Goal: Answer question/provide support: Share knowledge or assist other users

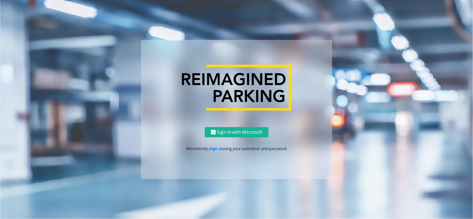
click at [217, 153] on div "Sign in with Microsoft Alternatively, sign in using your username and password." at bounding box center [236, 153] width 191 height 52
click at [218, 150] on link "sign in" at bounding box center [215, 148] width 13 height 5
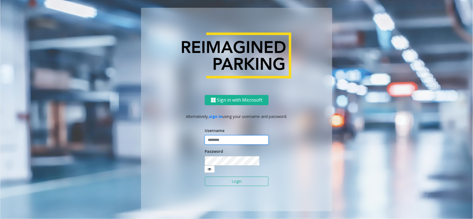
click at [224, 143] on input "text" at bounding box center [237, 139] width 64 height 9
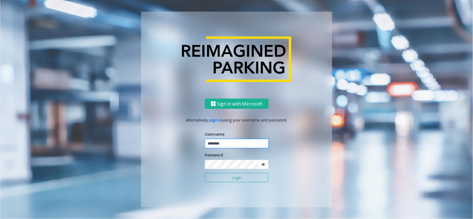
type input "********"
click at [250, 182] on button "Login" at bounding box center [237, 177] width 64 height 9
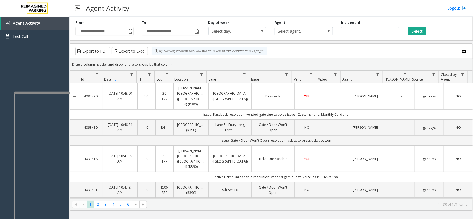
click at [47, 92] on div at bounding box center [41, 93] width 55 height 2
click at [49, 92] on div at bounding box center [43, 93] width 55 height 2
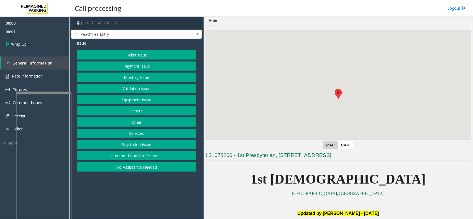
click at [162, 153] on button "Intercom Issue/No Response" at bounding box center [136, 155] width 119 height 9
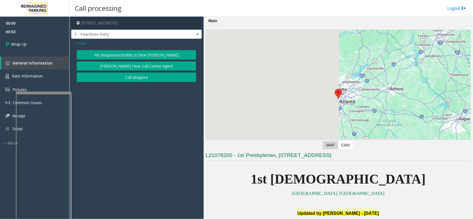
click at [137, 75] on button "Call dropped" at bounding box center [136, 77] width 119 height 9
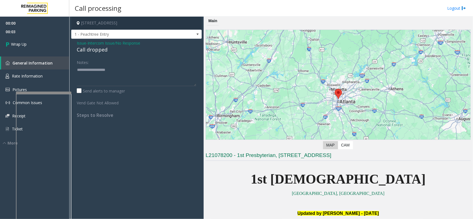
click at [83, 48] on div "Call dropped" at bounding box center [136, 49] width 119 height 7
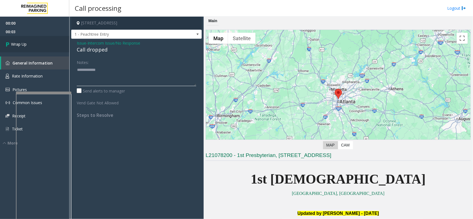
type textarea "**********"
click at [37, 46] on link "Wrap Up" at bounding box center [34, 44] width 69 height 16
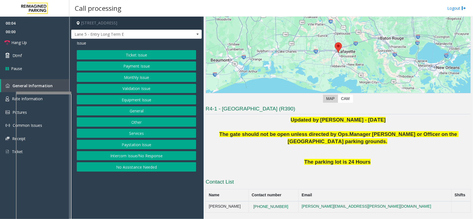
scroll to position [35, 0]
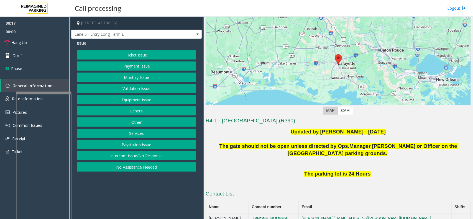
click at [132, 100] on button "Equipment Issue" at bounding box center [136, 99] width 119 height 9
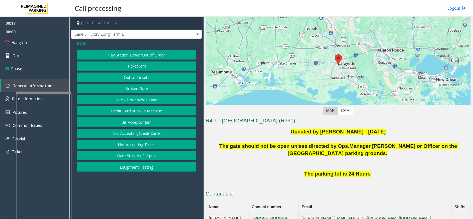
click at [132, 100] on button "Gate / Door Won't Open" at bounding box center [136, 99] width 119 height 9
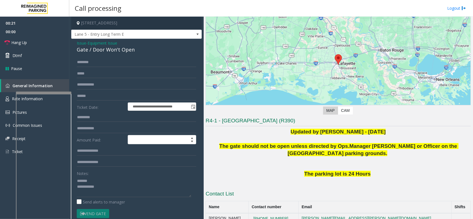
click at [84, 48] on div "Gate / Door Won't Open" at bounding box center [136, 49] width 119 height 7
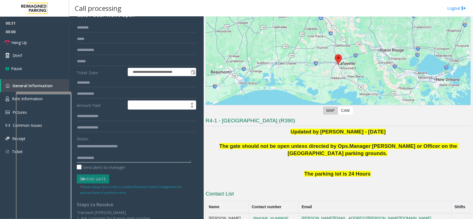
click at [128, 158] on textarea at bounding box center [134, 152] width 114 height 21
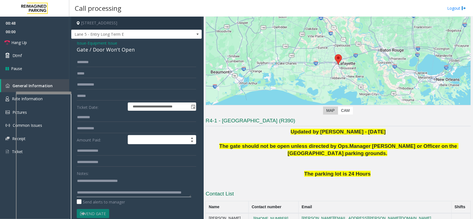
scroll to position [11, 0]
click at [109, 187] on textarea at bounding box center [134, 186] width 114 height 21
click at [96, 187] on textarea at bounding box center [134, 186] width 114 height 21
click at [24, 42] on span "Hang Up" at bounding box center [19, 43] width 16 height 6
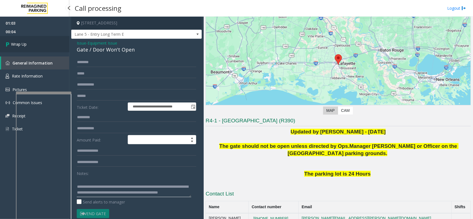
type textarea "**********"
click at [27, 46] on link "Wrap Up" at bounding box center [34, 44] width 69 height 16
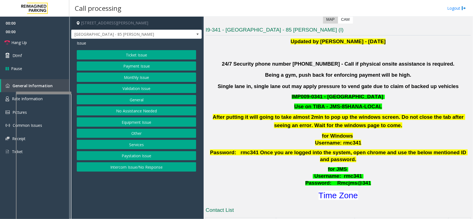
scroll to position [173, 0]
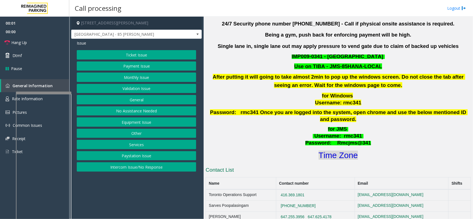
click at [334, 151] on font "Time Zone" at bounding box center [337, 155] width 39 height 9
click at [113, 89] on button "Validation Issue" at bounding box center [136, 88] width 119 height 9
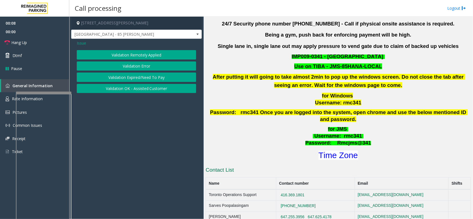
click at [117, 64] on button "Validation Error" at bounding box center [136, 65] width 119 height 9
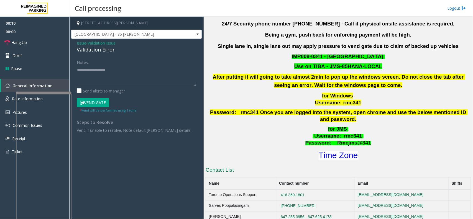
click at [99, 43] on span "Validation Issue" at bounding box center [101, 43] width 28 height 6
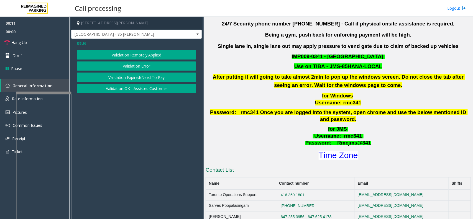
click at [86, 42] on div "Issue" at bounding box center [136, 43] width 119 height 6
click at [83, 44] on span "Issue" at bounding box center [81, 43] width 9 height 6
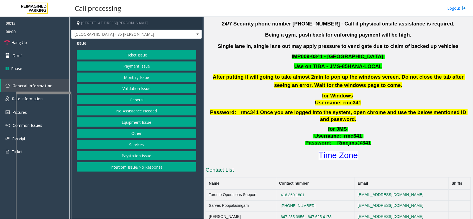
click at [139, 169] on button "Intercom Issue/No Response" at bounding box center [136, 166] width 119 height 9
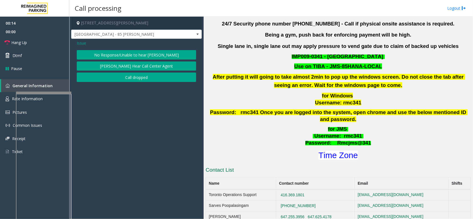
click at [125, 55] on button "No Response/Unable to hear [PERSON_NAME]" at bounding box center [136, 54] width 119 height 9
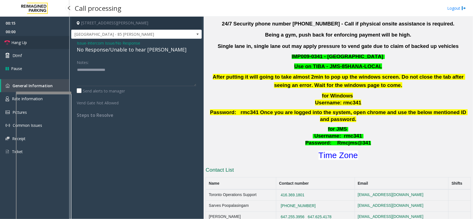
click at [37, 46] on link "Hang Up" at bounding box center [34, 42] width 69 height 13
click at [97, 49] on div "No Response/Unable to hear [PERSON_NAME]" at bounding box center [136, 49] width 119 height 7
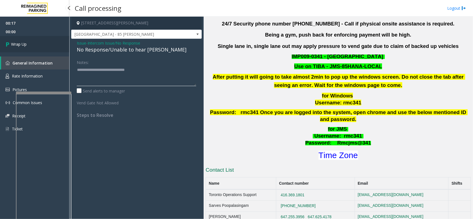
type textarea "**********"
click at [44, 42] on link "Wrap Up" at bounding box center [34, 44] width 69 height 16
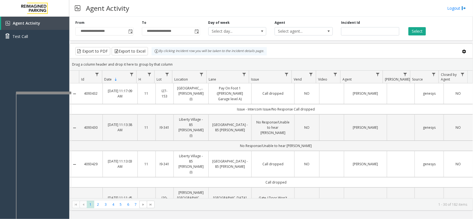
click at [334, 53] on div "Export to PDF Export to Excel By clicking Incident row you will be taken to the…" at bounding box center [270, 51] width 393 height 8
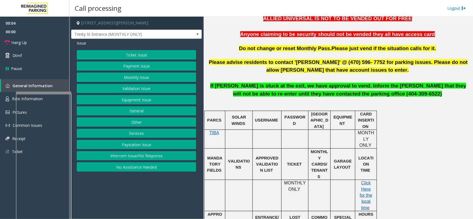
scroll to position [242, 0]
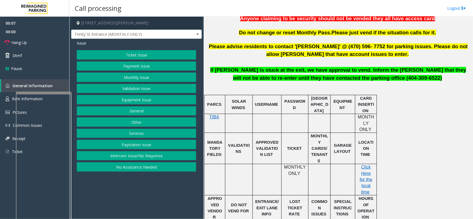
click at [158, 156] on button "Intercom Issue/No Response" at bounding box center [136, 155] width 119 height 9
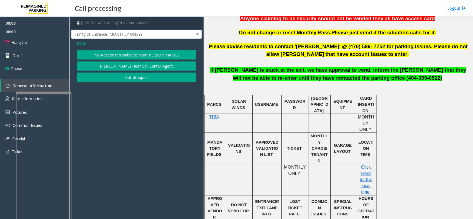
click at [155, 52] on button "No Response/Unable to hear [PERSON_NAME]" at bounding box center [136, 54] width 119 height 9
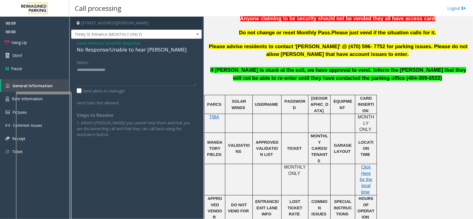
click at [127, 49] on div "No Response/Unable to hear [PERSON_NAME]" at bounding box center [136, 49] width 119 height 7
type textarea "**********"
click at [38, 39] on link "Hang Up" at bounding box center [34, 42] width 69 height 13
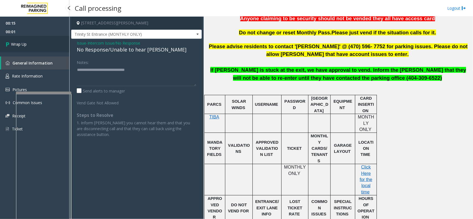
click at [38, 39] on link "Wrap Up" at bounding box center [34, 44] width 69 height 16
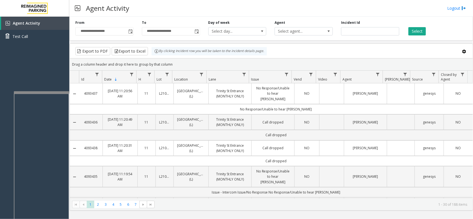
click at [42, 92] on div at bounding box center [41, 92] width 55 height 2
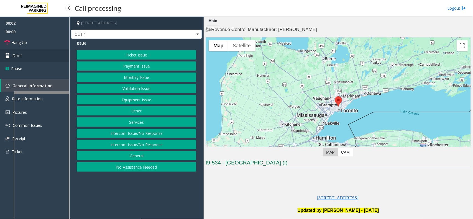
click at [47, 53] on link "Dtmf" at bounding box center [34, 55] width 69 height 13
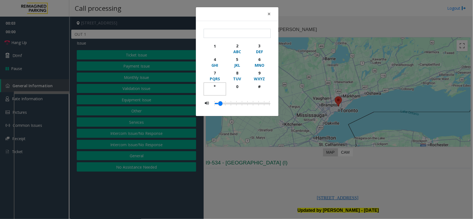
drag, startPoint x: 215, startPoint y: 91, endPoint x: 240, endPoint y: 79, distance: 27.4
click at [218, 88] on button "*" at bounding box center [215, 89] width 22 height 13
click at [261, 69] on button "9 WXYZ" at bounding box center [259, 76] width 22 height 14
click at [258, 87] on div "#" at bounding box center [259, 87] width 15 height 6
type input "***"
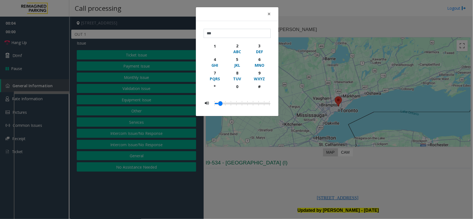
click at [295, 188] on div "× *** 1 2 ABC 3 DEF 4 GHI 5 JKL 6 MNO 7 PQRS 8 TUV 9 WXYZ * 0 #" at bounding box center [236, 109] width 473 height 219
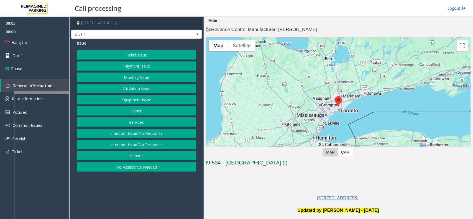
click at [151, 99] on button "Equipment Issue" at bounding box center [136, 99] width 119 height 9
click at [151, 99] on button "Gate / Door Won't Open" at bounding box center [136, 99] width 119 height 9
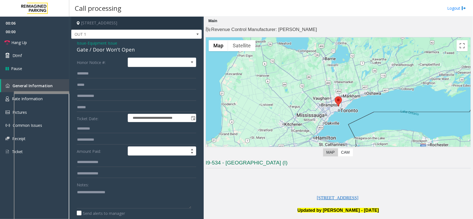
scroll to position [104, 0]
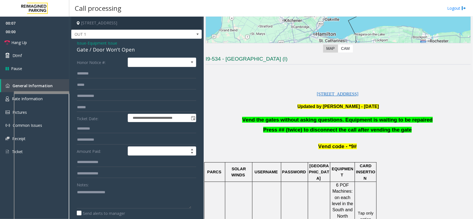
click at [296, 121] on span "Vend the gates without asking questions. Equipment is waiting to be repaired" at bounding box center [337, 120] width 190 height 6
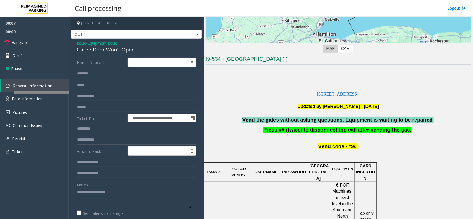
click at [296, 121] on span "Vend the gates without asking questions. Equipment is waiting to be repaired" at bounding box center [337, 120] width 190 height 6
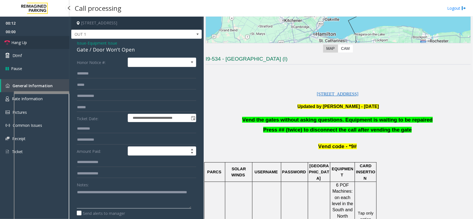
type textarea "**********"
click at [38, 44] on link "Hang Up" at bounding box center [34, 42] width 69 height 13
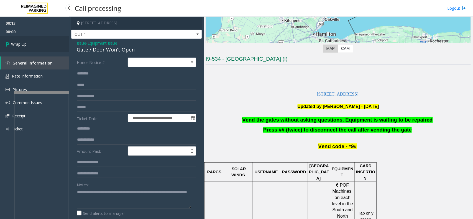
click at [38, 44] on link "Wrap Up" at bounding box center [34, 44] width 69 height 16
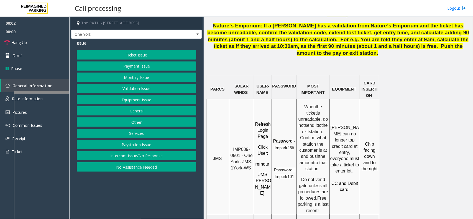
scroll to position [415, 0]
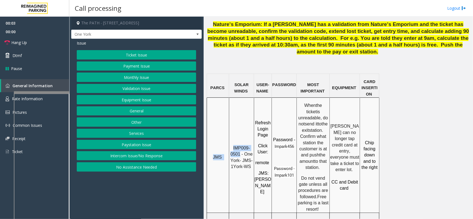
drag, startPoint x: 240, startPoint y: 112, endPoint x: 228, endPoint y: 107, distance: 12.4
click at [228, 107] on tr "JMS IMP009-0501 - One York- JMS-1York-WS Refresh Login Page Click User : remote…" at bounding box center [293, 155] width 172 height 115
click at [243, 146] on span "IMP009-0501 - One York- JMS-1York-WS" at bounding box center [242, 157] width 24 height 23
drag, startPoint x: 240, startPoint y: 113, endPoint x: 236, endPoint y: 105, distance: 8.4
click at [236, 146] on span "IMP009-0501 - One York- JMS-1York-WS" at bounding box center [242, 157] width 24 height 23
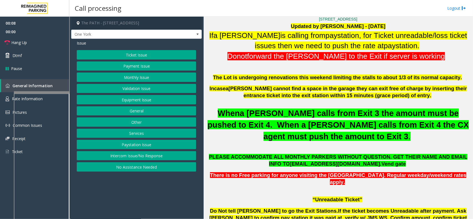
scroll to position [138, 0]
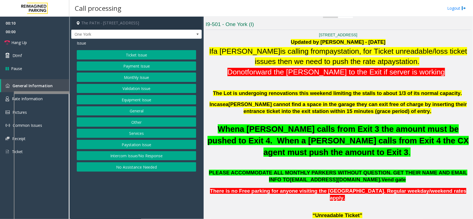
click at [118, 136] on button "Services" at bounding box center [136, 133] width 119 height 9
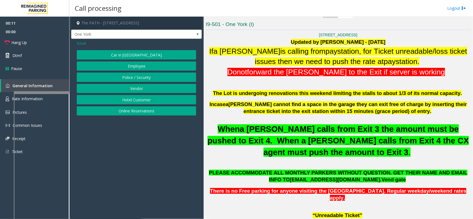
click at [157, 78] on button "Police / Security" at bounding box center [136, 77] width 119 height 9
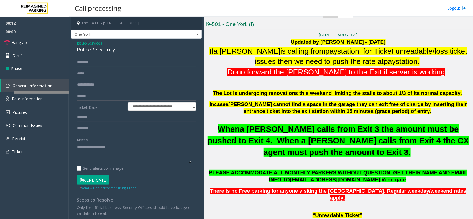
click at [104, 85] on input "text" at bounding box center [136, 84] width 119 height 9
type input "******"
click at [99, 64] on input "text" at bounding box center [136, 62] width 119 height 9
click at [90, 49] on div "Police / Security" at bounding box center [136, 49] width 119 height 7
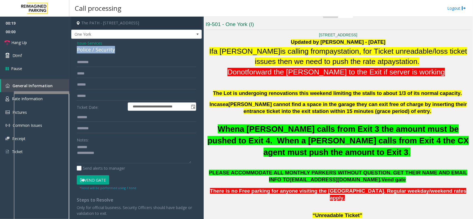
click at [90, 49] on div "Police / Security" at bounding box center [136, 49] width 119 height 7
type textarea "**********"
click at [104, 60] on input "text" at bounding box center [136, 62] width 119 height 9
click at [88, 65] on input "********" at bounding box center [136, 62] width 119 height 9
click at [90, 61] on input "********" at bounding box center [136, 62] width 119 height 9
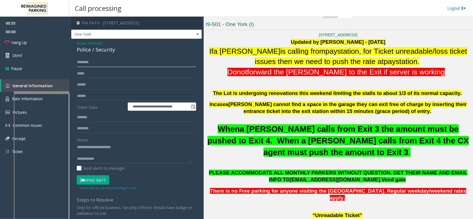
click at [92, 61] on input "********" at bounding box center [136, 62] width 119 height 9
type input "********"
click at [102, 178] on button "Vend Gate" at bounding box center [93, 179] width 32 height 9
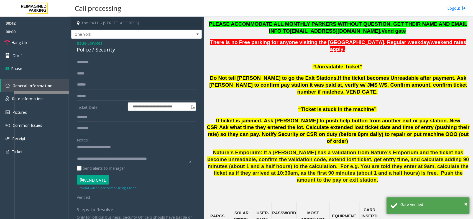
scroll to position [242, 0]
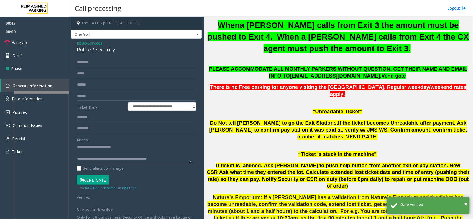
click at [174, 159] on textarea at bounding box center [134, 153] width 114 height 21
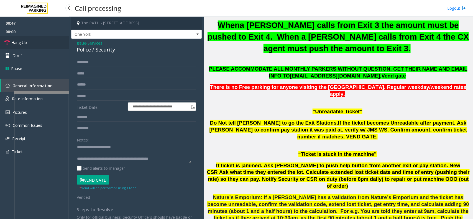
type textarea "**********"
click at [48, 45] on link "Hang Up" at bounding box center [34, 42] width 69 height 13
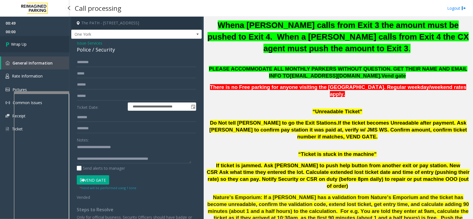
click at [32, 43] on link "Wrap Up" at bounding box center [34, 44] width 69 height 16
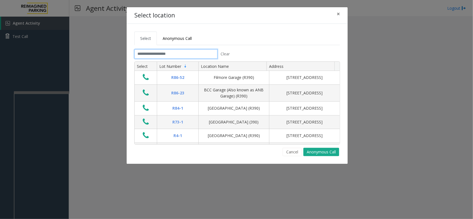
click at [161, 56] on input "text" at bounding box center [175, 53] width 83 height 9
click at [334, 15] on button "×" at bounding box center [338, 14] width 11 height 14
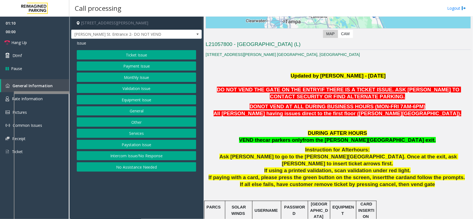
scroll to position [153, 0]
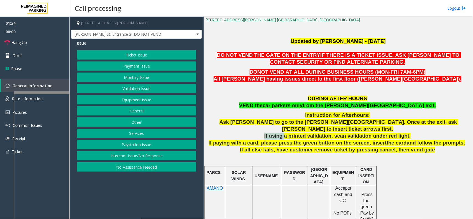
drag, startPoint x: 267, startPoint y: 129, endPoint x: 288, endPoint y: 129, distance: 21.0
click at [288, 133] on p "If using a printed validation, scan validation under red light." at bounding box center [337, 136] width 265 height 7
click at [262, 107] on span "VEND the" at bounding box center [251, 105] width 24 height 6
click at [5, 42] on icon at bounding box center [7, 43] width 6 height 6
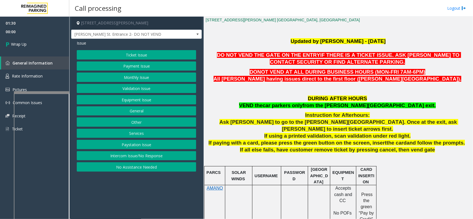
click at [143, 58] on button "Ticket Issue" at bounding box center [136, 54] width 119 height 9
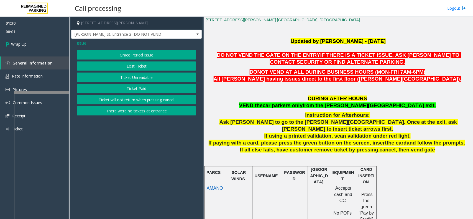
click at [133, 75] on button "Ticket Unreadable" at bounding box center [136, 77] width 119 height 9
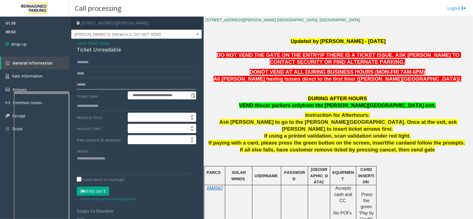
click at [87, 83] on input "text" at bounding box center [136, 84] width 119 height 9
type input "**"
click at [103, 50] on div "Ticket Unreadable" at bounding box center [136, 49] width 119 height 7
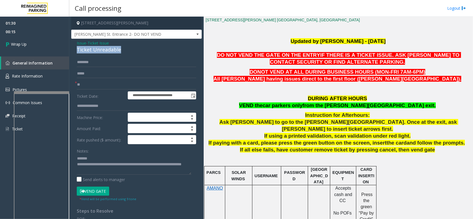
click at [103, 50] on div "Ticket Unreadable" at bounding box center [136, 49] width 119 height 7
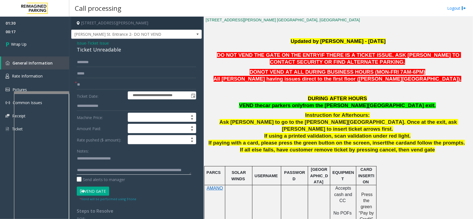
scroll to position [11, 0]
type textarea "**********"
click at [61, 42] on link "Wrap Up" at bounding box center [34, 44] width 69 height 16
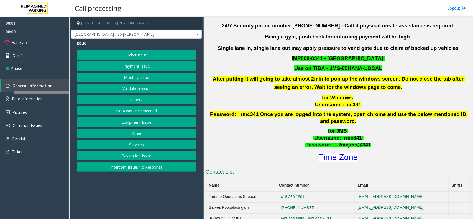
scroll to position [173, 0]
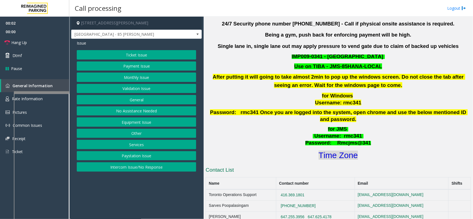
click at [347, 151] on font "Time Zone" at bounding box center [337, 155] width 39 height 9
click at [142, 88] on button "Validation Issue" at bounding box center [136, 88] width 119 height 9
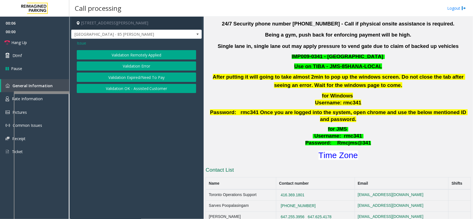
click at [148, 62] on button "Validation Error" at bounding box center [136, 65] width 119 height 9
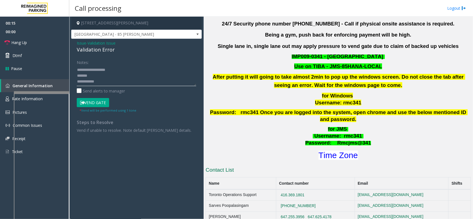
click at [118, 81] on textarea at bounding box center [136, 75] width 119 height 21
click at [111, 82] on textarea at bounding box center [136, 75] width 119 height 21
click at [105, 69] on textarea at bounding box center [136, 75] width 119 height 21
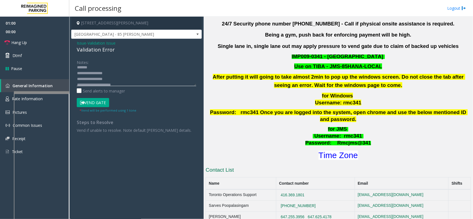
scroll to position [0, 0]
click at [120, 79] on textarea at bounding box center [136, 75] width 119 height 21
click at [107, 82] on textarea at bounding box center [136, 75] width 119 height 21
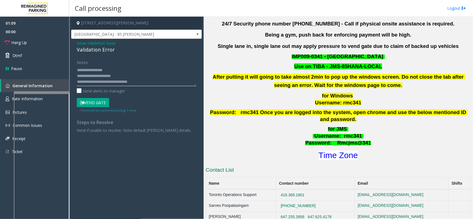
click at [117, 70] on textarea at bounding box center [136, 75] width 119 height 21
click at [110, 76] on textarea at bounding box center [136, 75] width 119 height 21
click at [100, 74] on textarea at bounding box center [136, 75] width 119 height 21
click at [110, 76] on textarea at bounding box center [136, 75] width 119 height 21
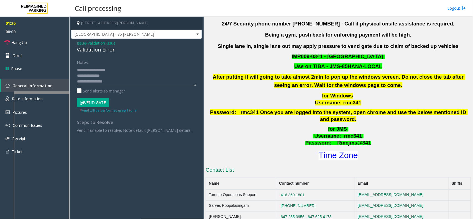
click at [97, 76] on textarea at bounding box center [136, 75] width 119 height 21
click at [100, 76] on textarea at bounding box center [136, 75] width 119 height 21
drag, startPoint x: 97, startPoint y: 76, endPoint x: 120, endPoint y: 75, distance: 22.2
click at [120, 75] on textarea at bounding box center [136, 75] width 119 height 21
type textarea "**********"
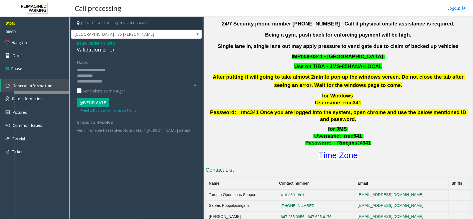
click at [86, 99] on button "Vend Gate" at bounding box center [93, 102] width 32 height 9
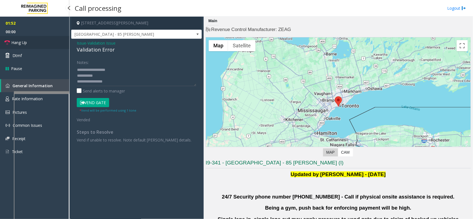
click at [18, 41] on span "Hang Up" at bounding box center [19, 43] width 16 height 6
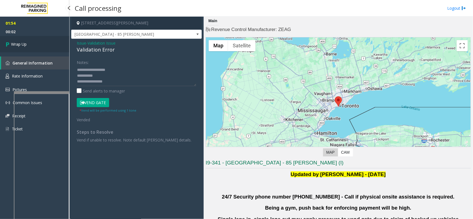
click at [42, 43] on link "Wrap Up" at bounding box center [34, 44] width 69 height 16
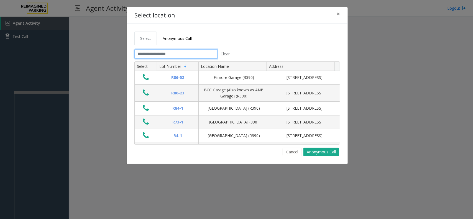
click at [164, 54] on input "text" at bounding box center [175, 53] width 83 height 9
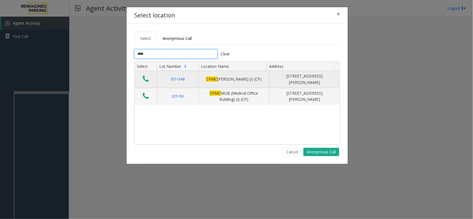
type input "****"
click at [141, 78] on button "Data table" at bounding box center [145, 79] width 9 height 9
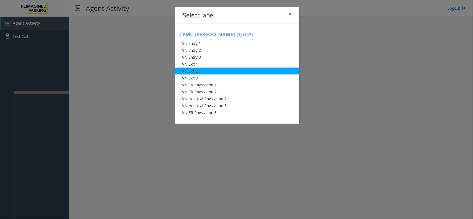
click at [218, 69] on li "VN Exit 2" at bounding box center [237, 71] width 124 height 7
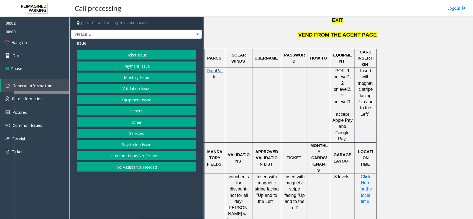
scroll to position [415, 0]
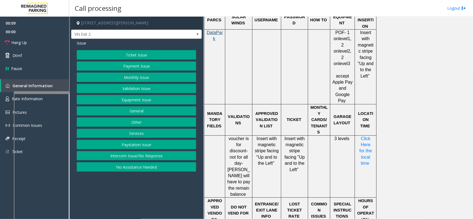
click at [119, 51] on button "Ticket Issue" at bounding box center [136, 54] width 119 height 9
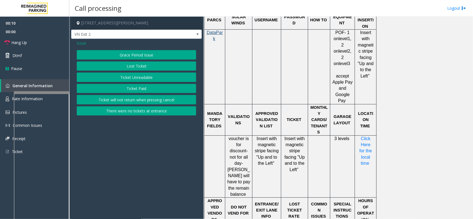
click at [133, 78] on button "Ticket Unreadable" at bounding box center [136, 77] width 119 height 9
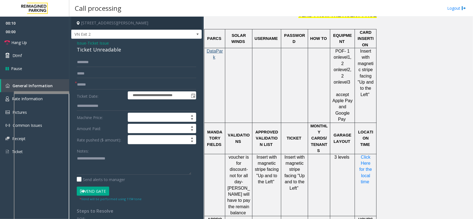
scroll to position [381, 0]
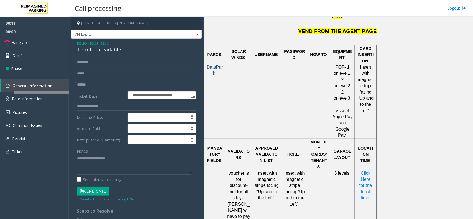
click at [143, 89] on input "text" at bounding box center [136, 84] width 119 height 9
click at [99, 83] on input "text" at bounding box center [136, 84] width 119 height 9
click at [91, 53] on div "Ticket Unreadable" at bounding box center [136, 49] width 119 height 7
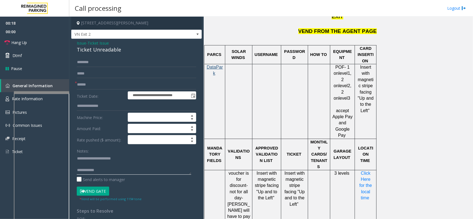
type textarea "**********"
click at [99, 81] on input "text" at bounding box center [136, 84] width 119 height 9
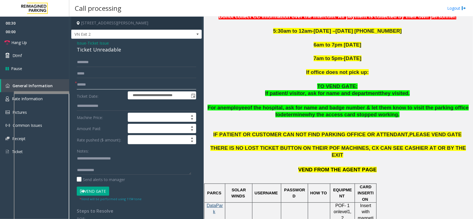
scroll to position [208, 0]
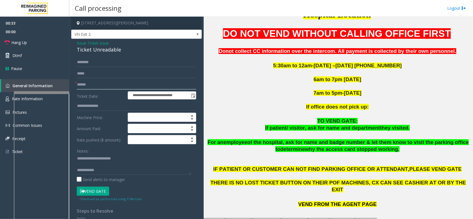
type input "******"
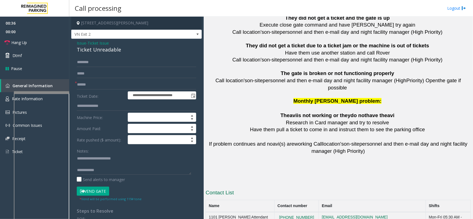
scroll to position [1231, 0]
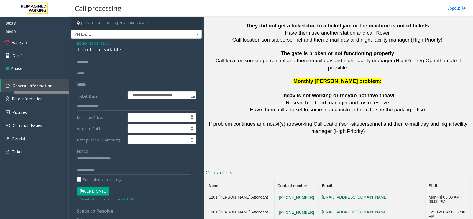
drag, startPoint x: 311, startPoint y: 186, endPoint x: 277, endPoint y: 188, distance: 33.8
copy button "[PHONE_NUMBER]"
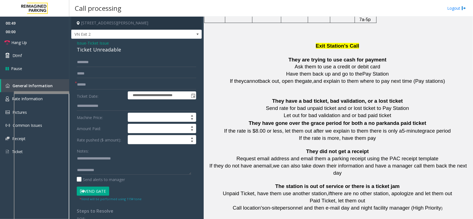
scroll to position [574, 0]
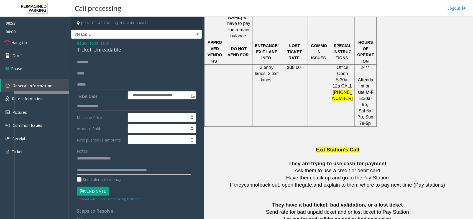
click at [173, 172] on textarea at bounding box center [134, 164] width 114 height 21
click at [141, 171] on textarea at bounding box center [134, 164] width 114 height 21
click at [125, 174] on textarea at bounding box center [134, 164] width 114 height 21
click at [104, 190] on button "Vend Gate" at bounding box center [93, 191] width 32 height 9
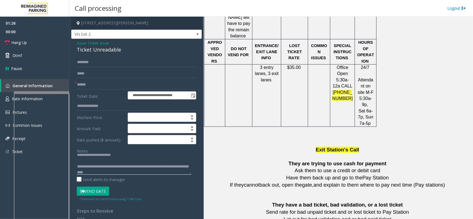
click at [135, 172] on textarea at bounding box center [134, 164] width 114 height 21
type textarea "**********"
click at [42, 47] on link "Hang Up" at bounding box center [34, 42] width 69 height 13
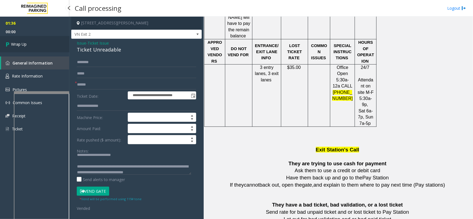
click at [42, 47] on link "Wrap Up" at bounding box center [34, 44] width 69 height 16
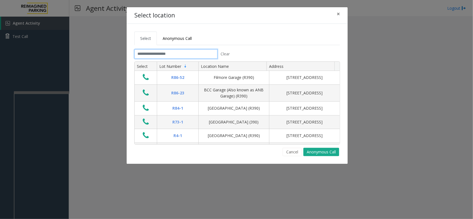
click at [184, 57] on input "text" at bounding box center [175, 53] width 83 height 9
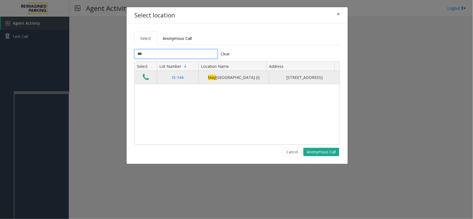
type input "***"
click at [147, 79] on icon "Data table" at bounding box center [146, 77] width 6 height 8
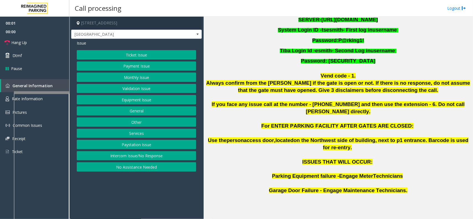
scroll to position [104, 0]
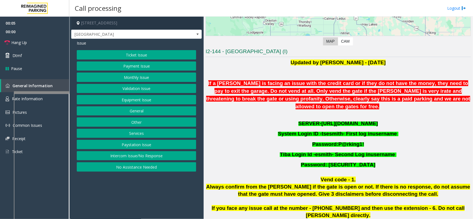
click at [334, 120] on span "[URL][DOMAIN_NAME]" at bounding box center [349, 123] width 56 height 6
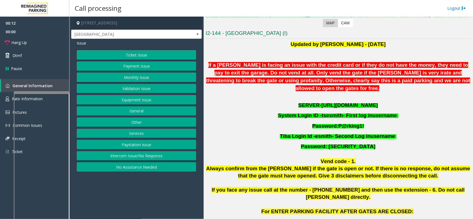
scroll to position [122, 0]
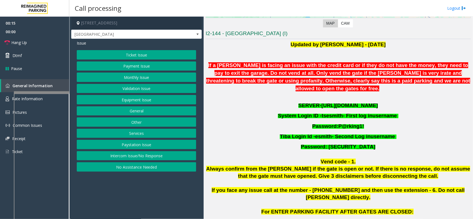
click at [139, 55] on button "Ticket Issue" at bounding box center [136, 54] width 119 height 9
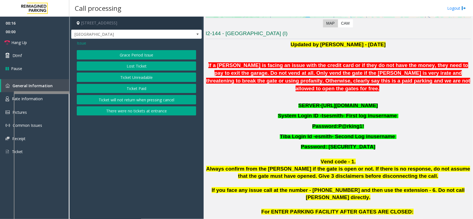
click at [136, 75] on button "Ticket Unreadable" at bounding box center [136, 77] width 119 height 9
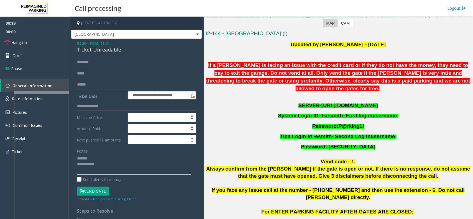
type textarea "**********"
click at [110, 84] on input "text" at bounding box center [136, 84] width 119 height 9
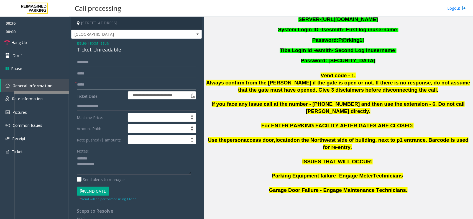
scroll to position [191, 0]
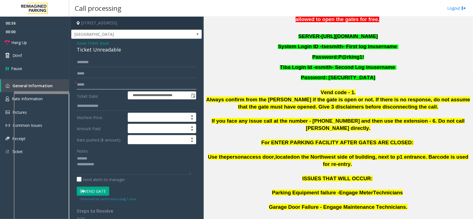
type input "*****"
click at [91, 196] on button "Vend Gate" at bounding box center [93, 191] width 32 height 9
click at [93, 193] on button "Vend Gate" at bounding box center [93, 191] width 32 height 9
click at [107, 52] on div "Ticket Unreadable" at bounding box center [136, 49] width 119 height 7
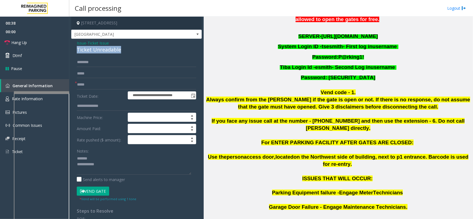
click at [107, 52] on div "Ticket Unreadable" at bounding box center [136, 49] width 119 height 7
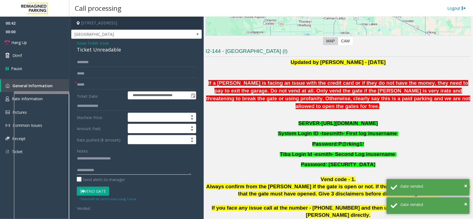
scroll to position [122, 0]
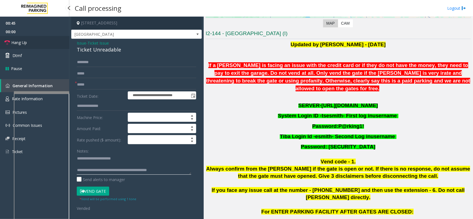
type textarea "**********"
click at [51, 40] on link "Hang Up" at bounding box center [34, 42] width 69 height 13
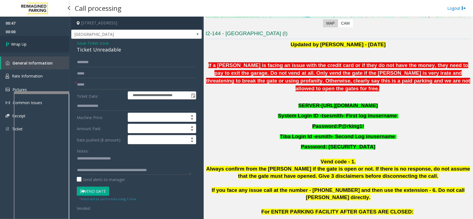
click at [30, 40] on link "Wrap Up" at bounding box center [34, 44] width 69 height 16
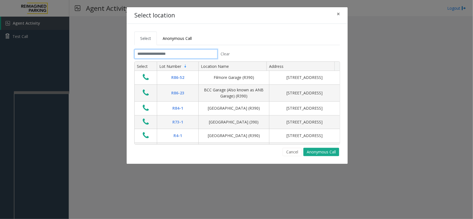
click at [135, 53] on input "text" at bounding box center [175, 53] width 83 height 9
click at [153, 55] on input "text" at bounding box center [175, 53] width 83 height 9
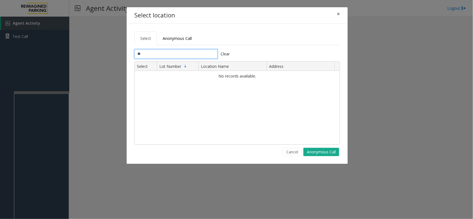
type input "*"
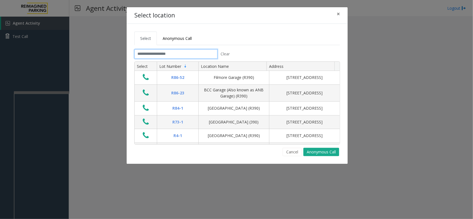
click at [147, 55] on input "text" at bounding box center [175, 53] width 83 height 9
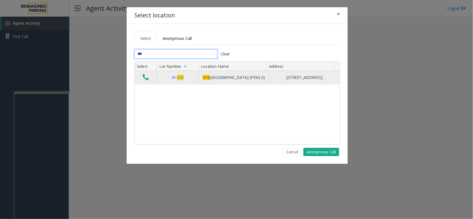
type input "***"
click at [144, 79] on icon "Data table" at bounding box center [146, 77] width 6 height 8
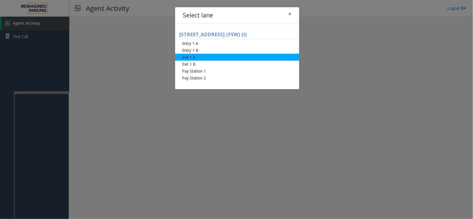
click at [218, 57] on li "Exit 1 A" at bounding box center [237, 57] width 124 height 7
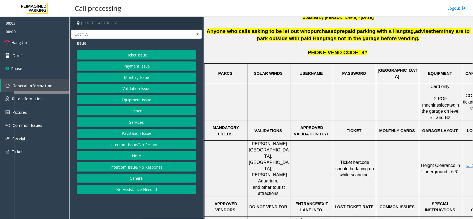
scroll to position [173, 0]
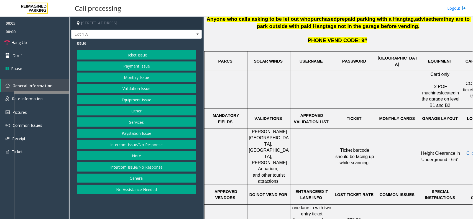
click at [153, 74] on button "Monthly Issue" at bounding box center [136, 77] width 119 height 9
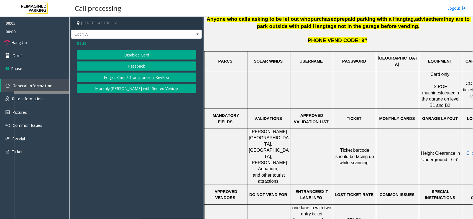
click at [150, 60] on button "Disabled Card" at bounding box center [136, 54] width 119 height 9
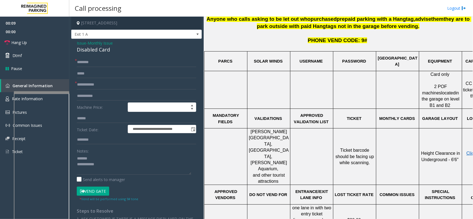
click at [94, 52] on div "Disabled Card" at bounding box center [136, 49] width 119 height 7
type textarea "**********"
click at [89, 81] on input "text" at bounding box center [136, 84] width 119 height 9
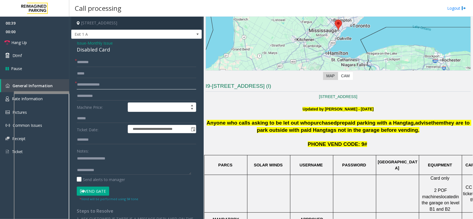
scroll to position [35, 0]
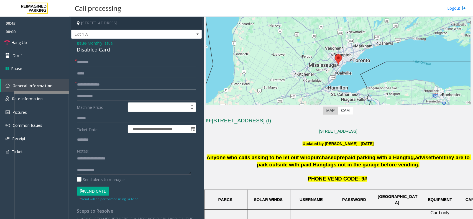
type input "**********"
click at [171, 63] on input "text" at bounding box center [136, 62] width 119 height 9
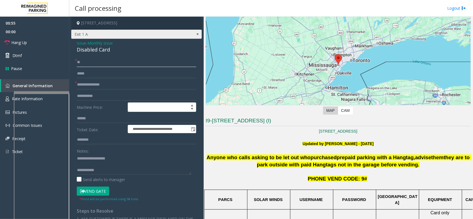
type input "**"
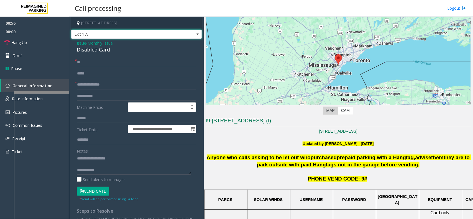
click at [187, 30] on span "Exit 1 A" at bounding box center [136, 34] width 130 height 9
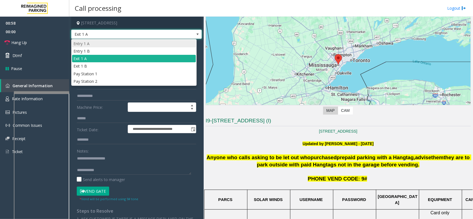
click at [120, 45] on li "Entry 1 A" at bounding box center [134, 43] width 124 height 7
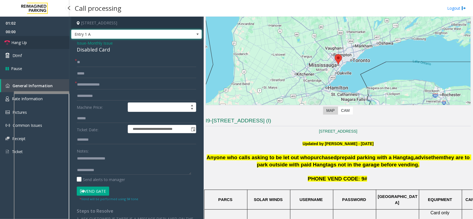
click at [52, 41] on link "Hang Up" at bounding box center [34, 42] width 69 height 13
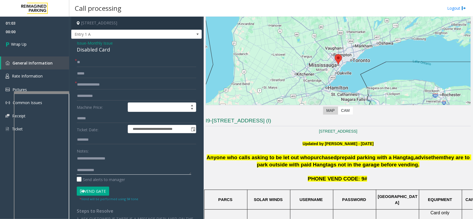
click at [129, 174] on textarea at bounding box center [134, 164] width 114 height 21
type textarea "**********"
click at [40, 43] on link "Wrap Up" at bounding box center [34, 44] width 69 height 16
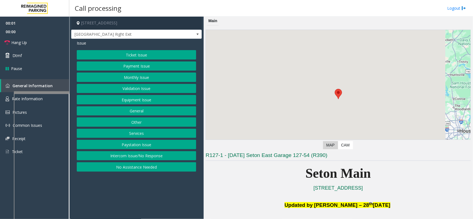
click at [175, 102] on button "Equipment Issue" at bounding box center [136, 99] width 119 height 9
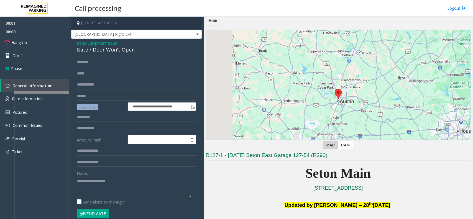
click at [175, 102] on form "**********" at bounding box center [136, 141] width 119 height 166
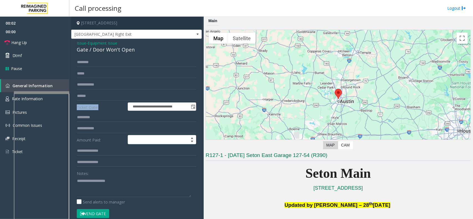
click at [84, 210] on button "Vend Gate" at bounding box center [93, 213] width 32 height 9
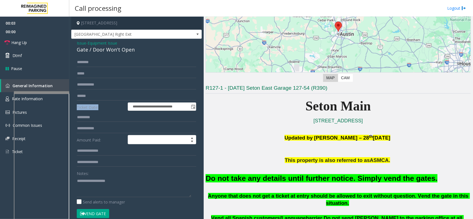
scroll to position [69, 0]
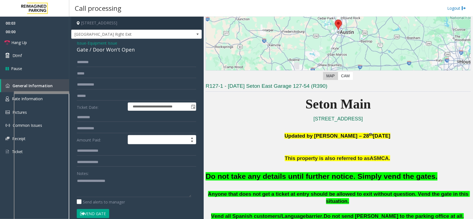
click at [294, 174] on font "Do not take any details until further notice. Simply vend the gates." at bounding box center [321, 176] width 232 height 8
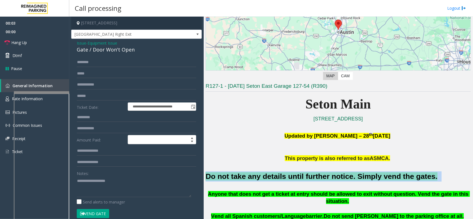
click at [294, 174] on font "Do not take any details until further notice. Simply vend the gates." at bounding box center [321, 176] width 232 height 8
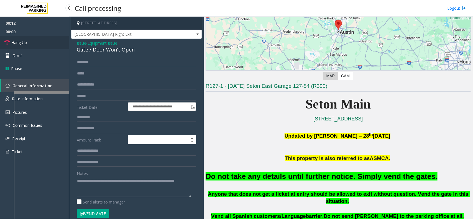
type textarea "**********"
click at [39, 42] on link "Hang Up" at bounding box center [34, 42] width 69 height 13
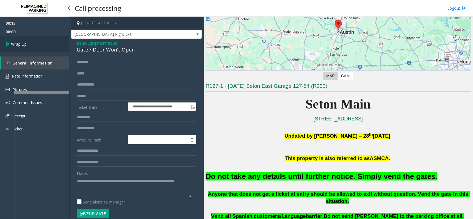
click at [39, 42] on link "Wrap Up" at bounding box center [34, 44] width 69 height 16
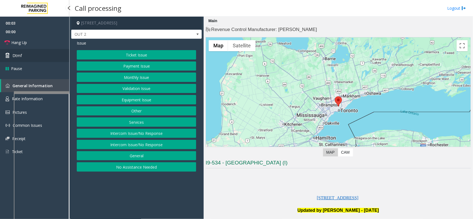
click at [21, 57] on span "Dtmf" at bounding box center [16, 56] width 9 height 6
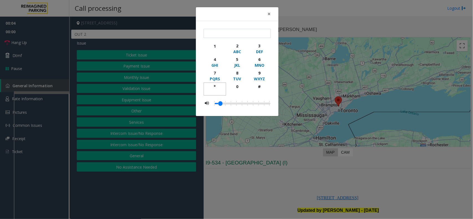
click at [212, 83] on button "*" at bounding box center [215, 89] width 22 height 13
click at [256, 72] on div "9" at bounding box center [259, 73] width 15 height 6
click at [257, 85] on div "#" at bounding box center [259, 87] width 15 height 6
type input "***"
click at [287, 163] on div "× *** 1 2 ABC 3 DEF 4 GHI 5 JKL 6 MNO 7 PQRS 8 TUV 9 WXYZ * 0 #" at bounding box center [236, 109] width 473 height 219
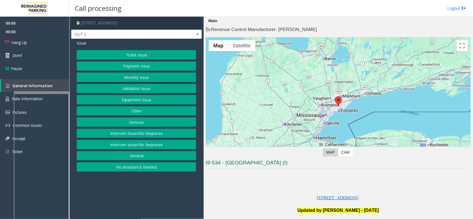
click at [147, 101] on button "Equipment Issue" at bounding box center [136, 99] width 119 height 9
click at [147, 101] on button "Gate / Door Won't Open" at bounding box center [136, 99] width 119 height 9
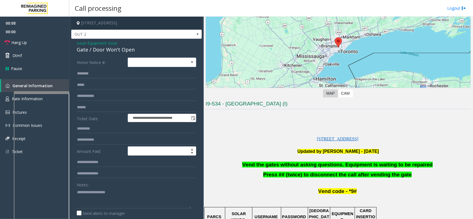
scroll to position [69, 0]
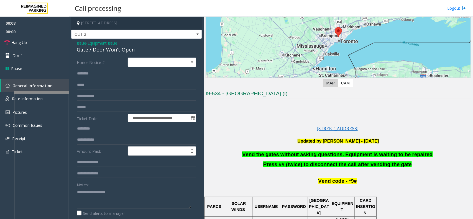
click at [309, 155] on span "Vend the gates without asking questions. Equipment is waiting to be repaired" at bounding box center [337, 154] width 190 height 6
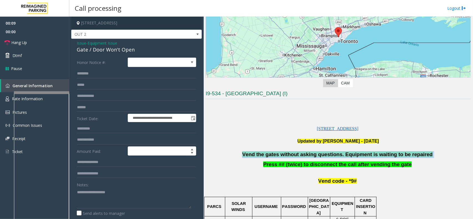
click at [309, 155] on span "Vend the gates without asking questions. Equipment is waiting to be repaired" at bounding box center [337, 154] width 190 height 6
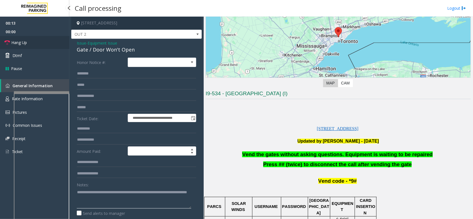
type textarea "**********"
click at [56, 39] on link "Hang Up" at bounding box center [34, 42] width 69 height 13
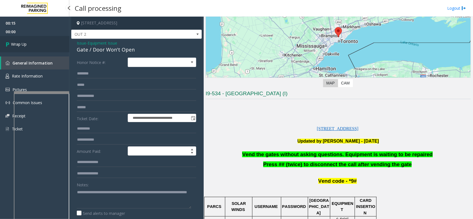
click at [42, 43] on link "Wrap Up" at bounding box center [34, 44] width 69 height 16
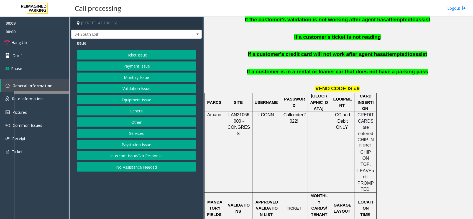
scroll to position [485, 0]
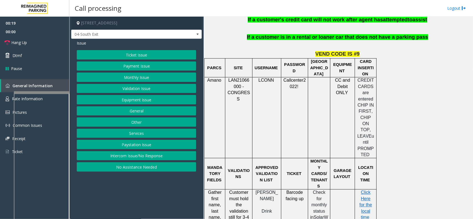
click at [138, 60] on div "Ticket Issue Payment Issue Monthly Issue Validation Issue Equipment Issue Gener…" at bounding box center [136, 111] width 119 height 122
click at [137, 65] on button "Payment Issue" at bounding box center [136, 65] width 119 height 9
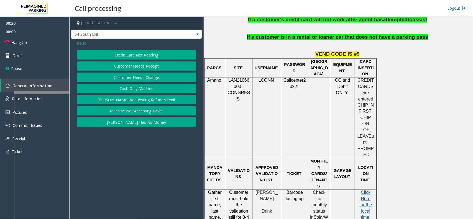
click at [141, 57] on button "Credit Card Not Reading" at bounding box center [136, 54] width 119 height 9
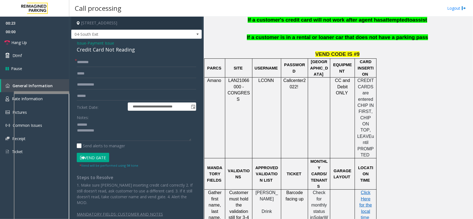
click at [99, 52] on div "Credit Card Not Reading" at bounding box center [136, 49] width 119 height 7
click at [123, 90] on form "**********" at bounding box center [136, 113] width 119 height 110
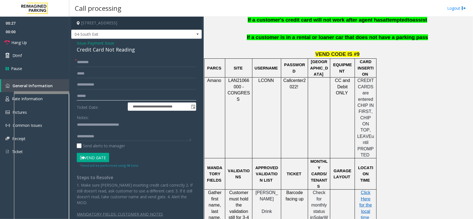
click at [121, 95] on input "text" at bounding box center [136, 95] width 119 height 9
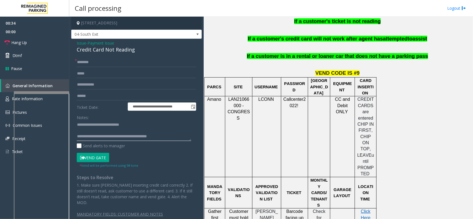
scroll to position [415, 0]
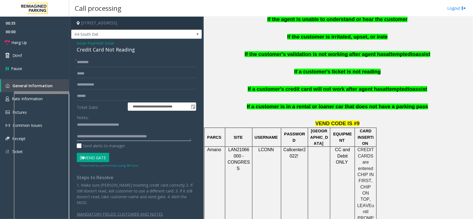
type textarea "**********"
click at [264, 90] on div "READ BELOW UPDATED INSTRUCTIONS FOR PATRONS EXITING THE GARAGE: Please instruct…" at bounding box center [337, 31] width 265 height 173
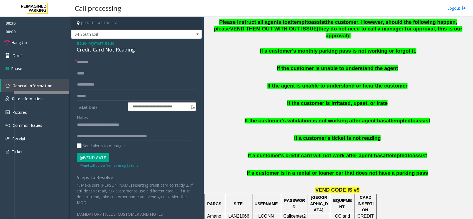
scroll to position [346, 0]
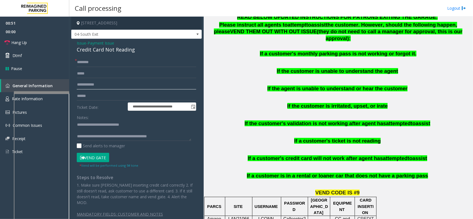
click at [122, 87] on input "text" at bounding box center [136, 84] width 119 height 9
click at [110, 95] on input "text" at bounding box center [136, 95] width 119 height 9
click at [102, 99] on input "text" at bounding box center [136, 95] width 119 height 9
type input "******"
click at [96, 62] on input "text" at bounding box center [136, 62] width 119 height 9
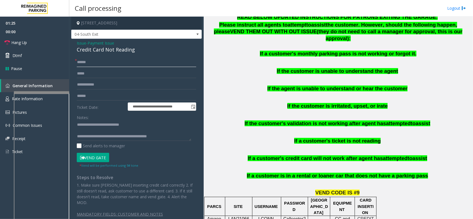
type input "******"
click at [98, 159] on button "Vend Gate" at bounding box center [93, 157] width 32 height 9
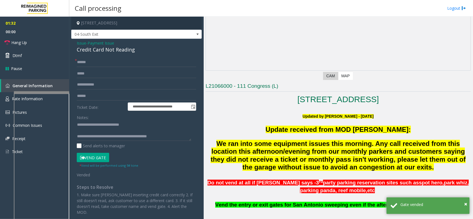
scroll to position [104, 0]
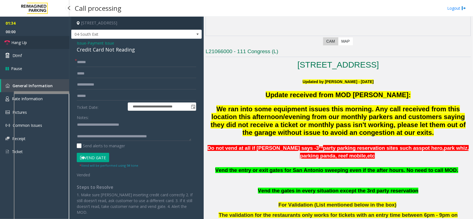
click at [52, 42] on link "Hang Up" at bounding box center [34, 42] width 69 height 13
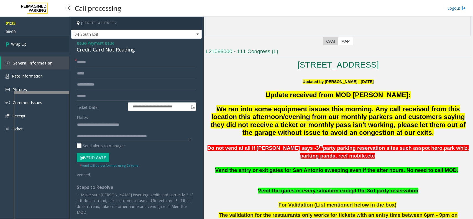
click at [43, 41] on link "Wrap Up" at bounding box center [34, 44] width 69 height 16
